Goal: Find specific page/section: Find specific page/section

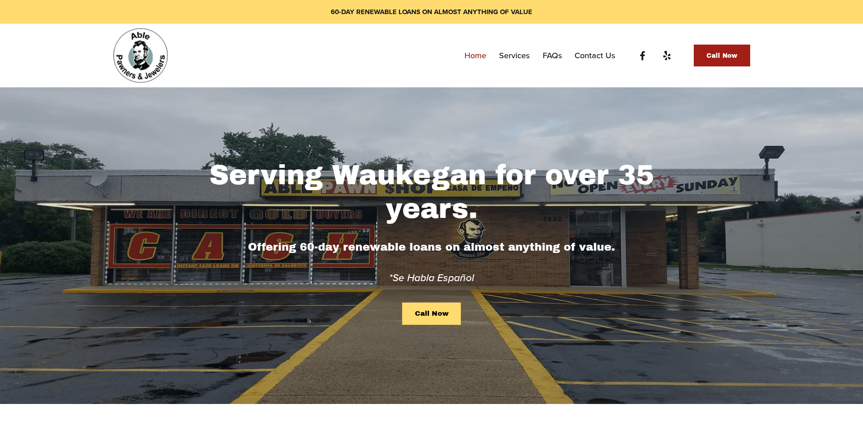
click at [517, 54] on link "Services" at bounding box center [514, 55] width 30 height 16
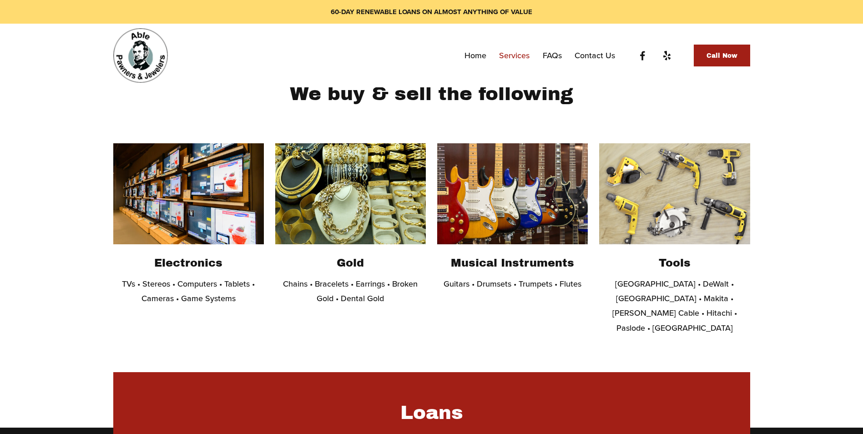
scroll to position [237, 0]
click at [191, 204] on img at bounding box center [188, 194] width 151 height 101
click at [194, 268] on h2 "Electronics" at bounding box center [188, 263] width 151 height 14
click at [181, 189] on img at bounding box center [188, 194] width 151 height 101
click at [133, 214] on img at bounding box center [188, 194] width 151 height 101
